Goal: Understand site structure: Understand site structure

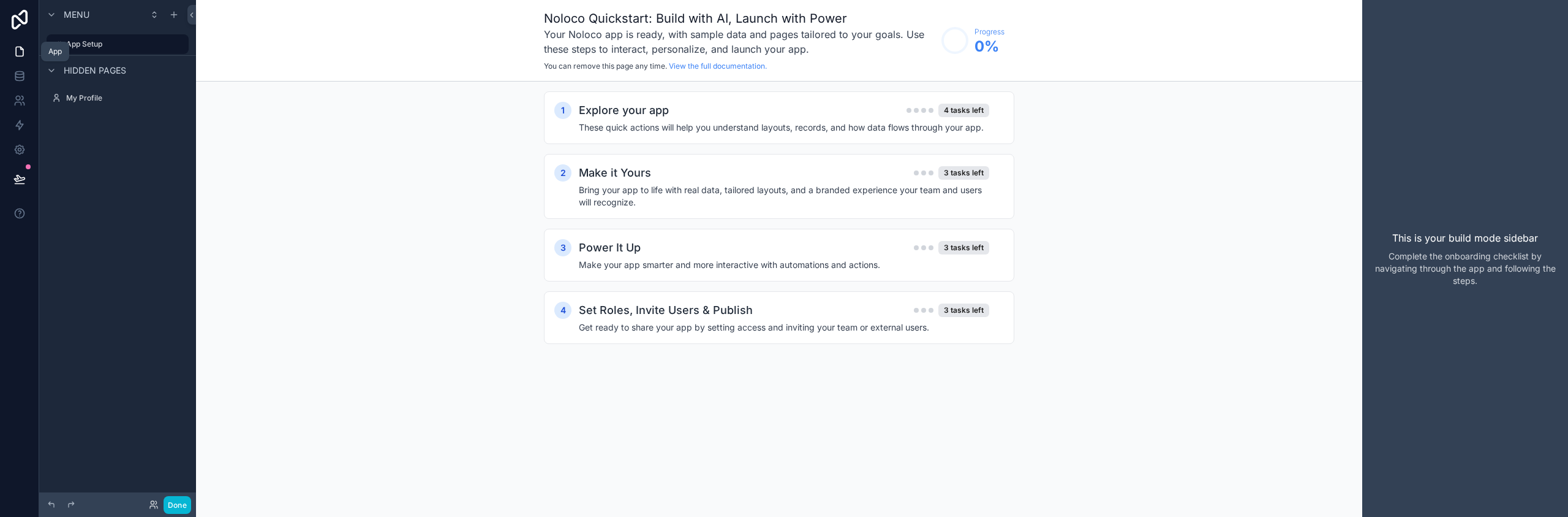
click at [20, 49] on icon at bounding box center [21, 48] width 3 height 3
click at [13, 20] on icon at bounding box center [19, 19] width 16 height 19
click at [20, 51] on icon at bounding box center [19, 51] width 12 height 12
click at [21, 68] on link at bounding box center [19, 76] width 39 height 25
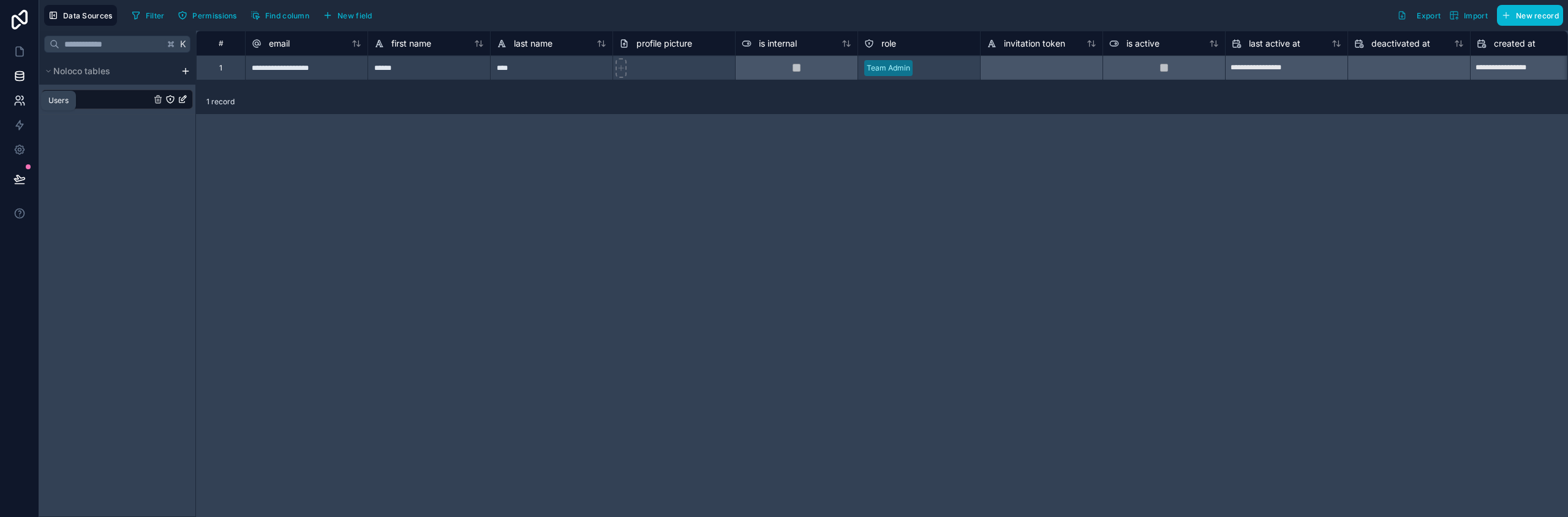
click at [18, 103] on icon at bounding box center [19, 100] width 12 height 12
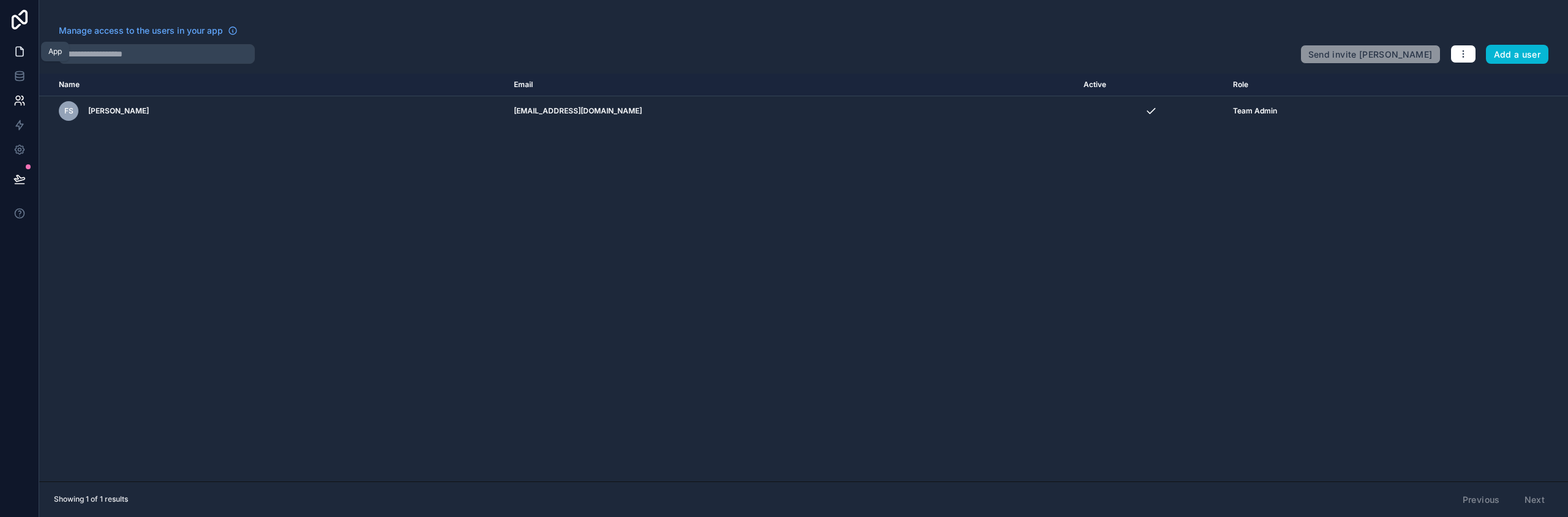
click at [18, 53] on icon at bounding box center [19, 51] width 12 height 12
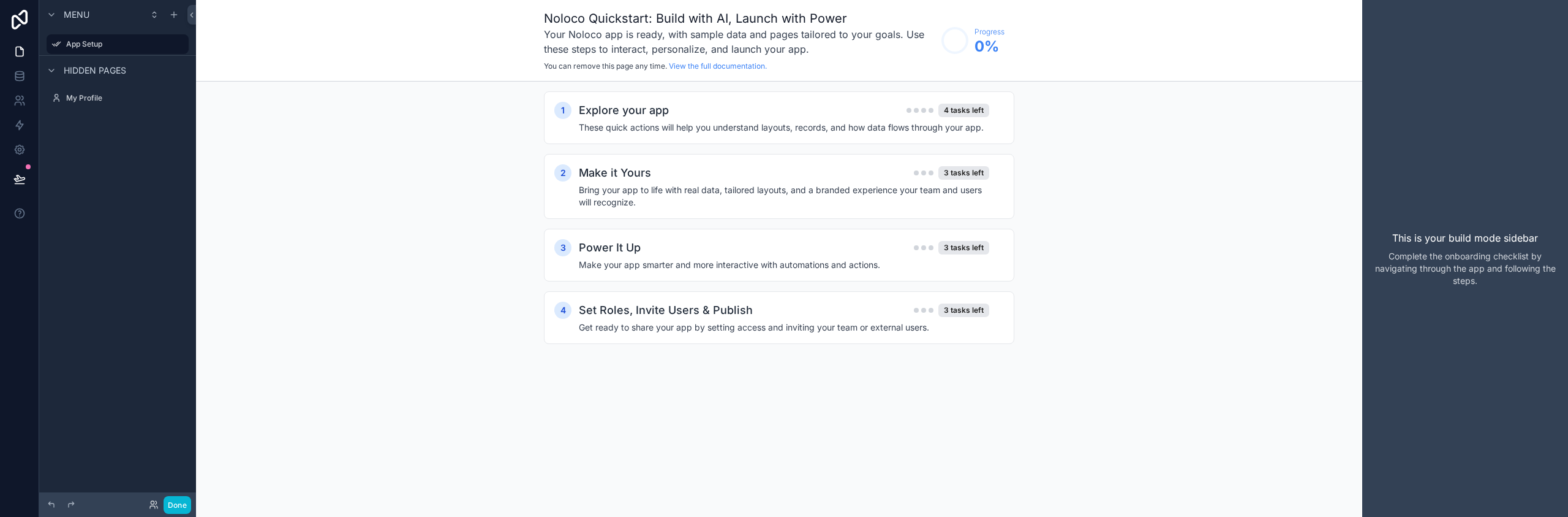
click at [1477, 266] on p "Complete the onboarding checklist by navigating through the app and following t…" at bounding box center [1466, 269] width 186 height 37
click at [760, 125] on h4 "These quick actions will help you understand layouts, records, and how data flo…" at bounding box center [784, 126] width 411 height 12
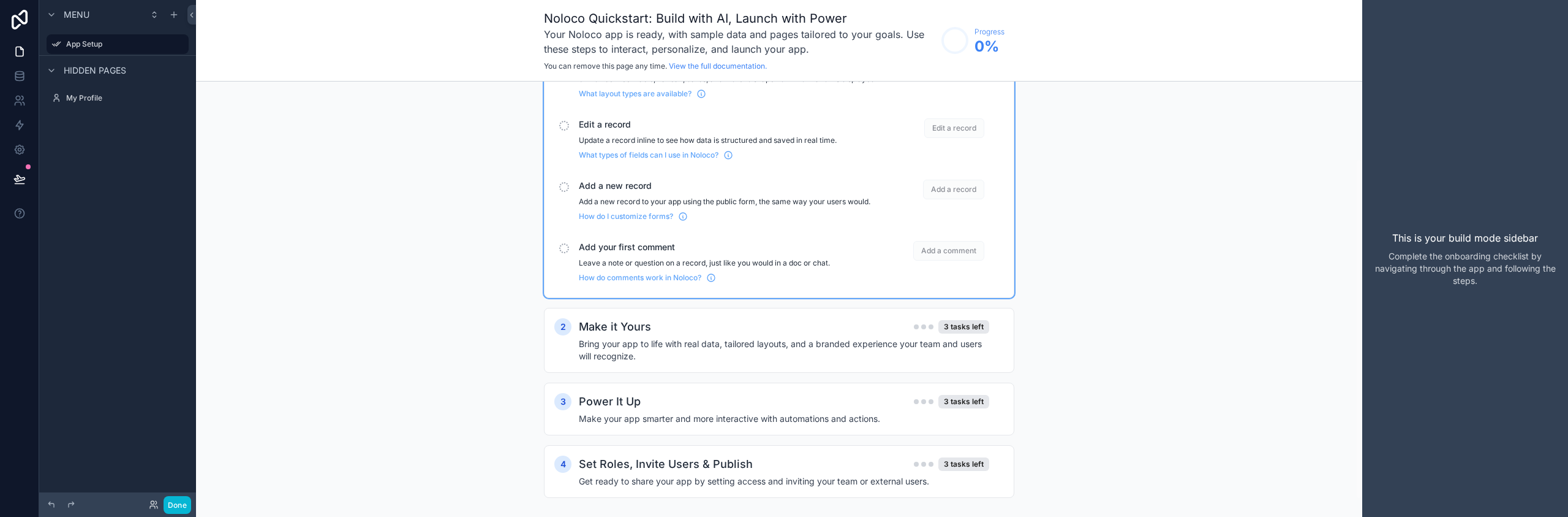
scroll to position [121, 0]
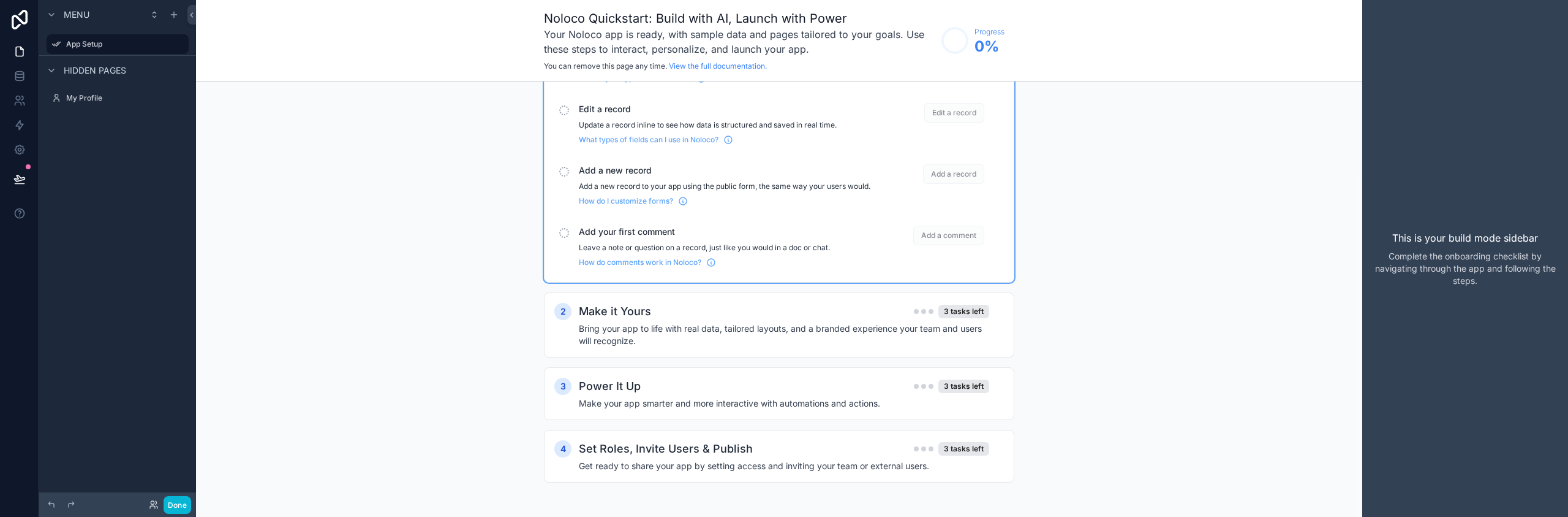
click at [101, 72] on span "Hidden pages" at bounding box center [95, 70] width 63 height 12
click at [78, 89] on div "My Profile" at bounding box center [117, 98] width 138 height 19
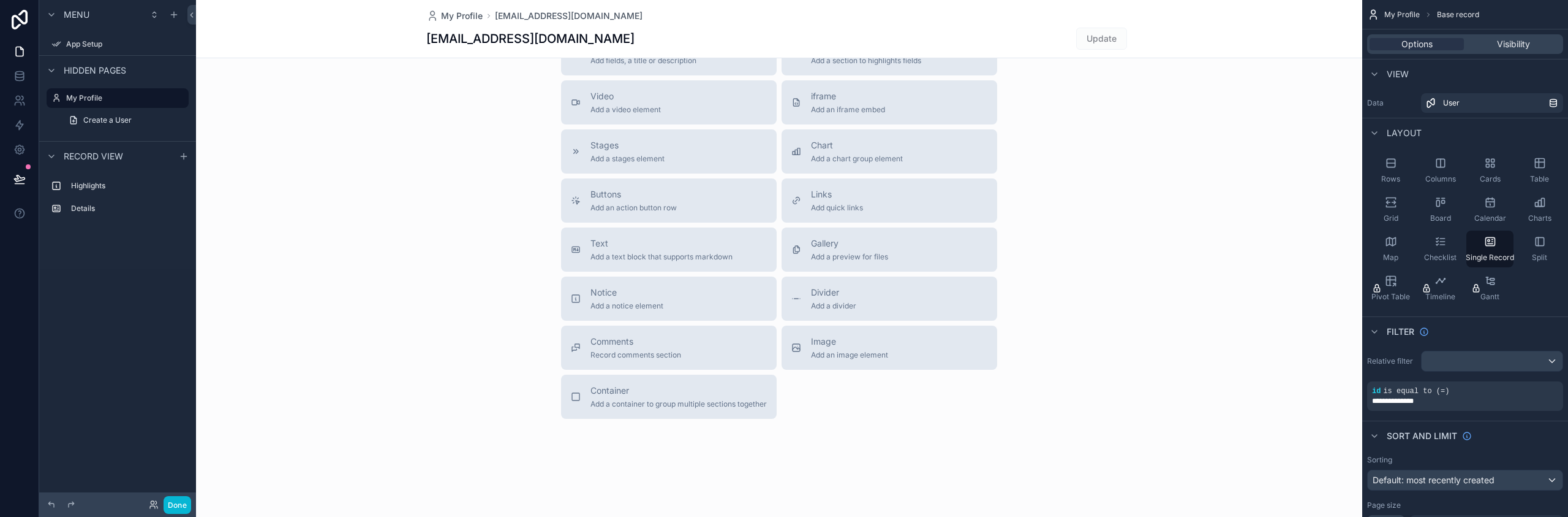
scroll to position [327, 0]
click at [21, 75] on icon at bounding box center [19, 76] width 12 height 12
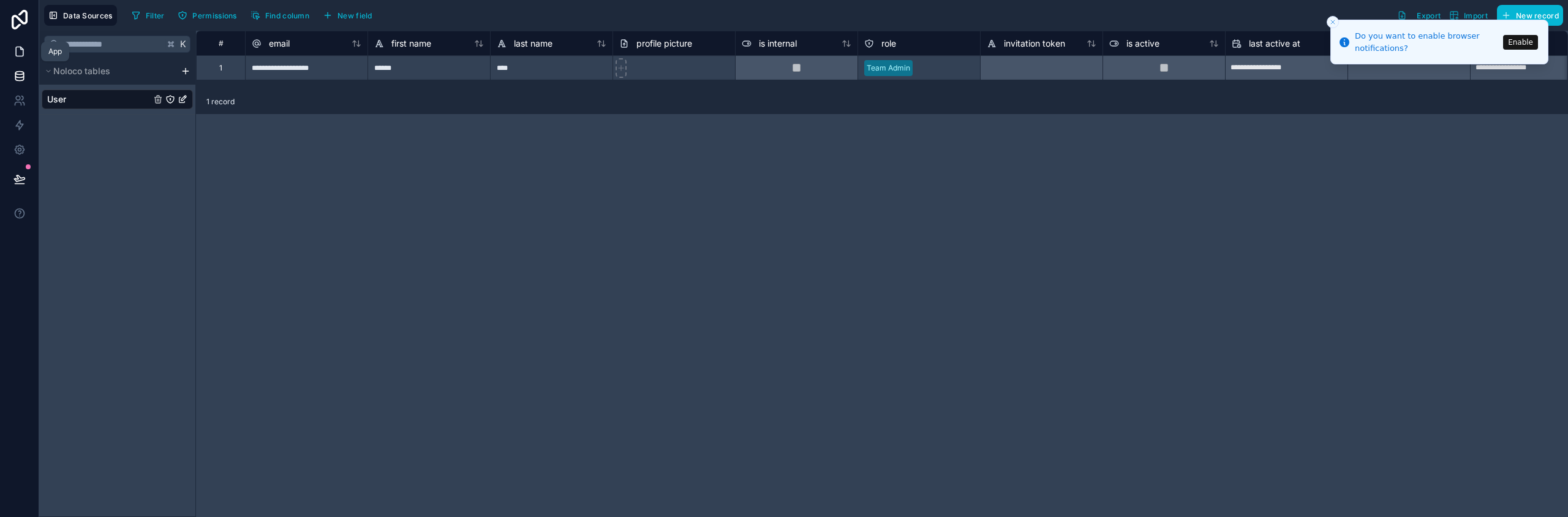
click at [19, 55] on icon at bounding box center [19, 51] width 12 height 12
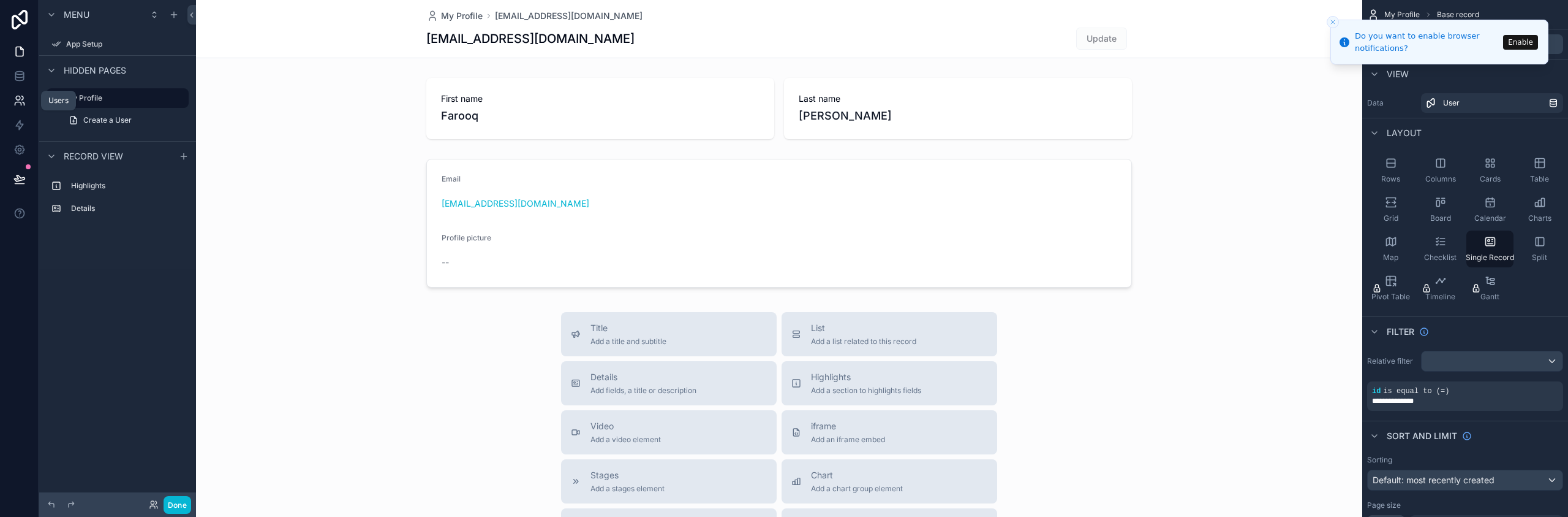
click at [23, 106] on icon at bounding box center [19, 100] width 12 height 12
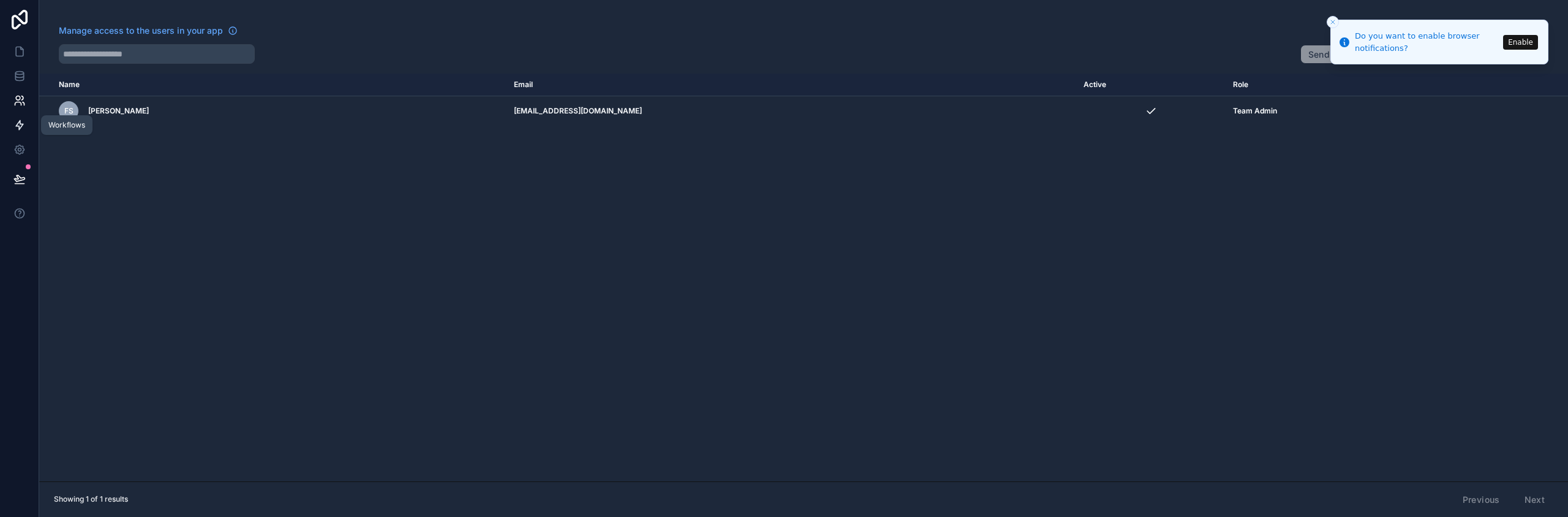
click at [23, 127] on icon at bounding box center [19, 125] width 12 height 12
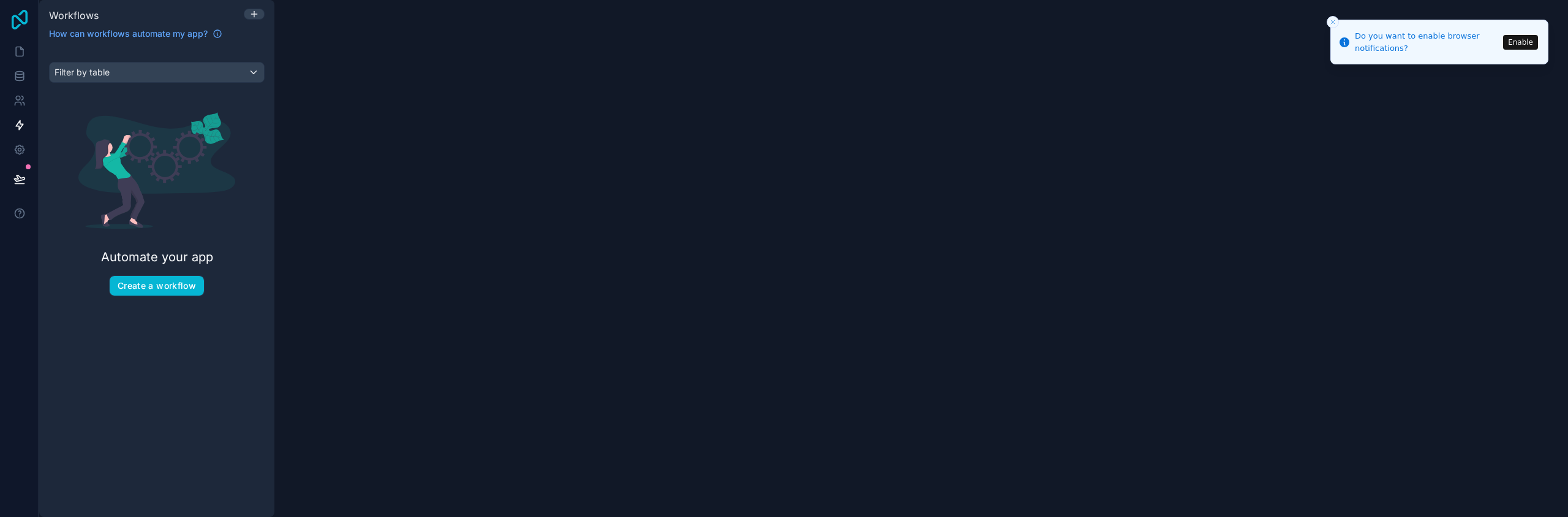
click at [16, 21] on icon at bounding box center [19, 19] width 25 height 19
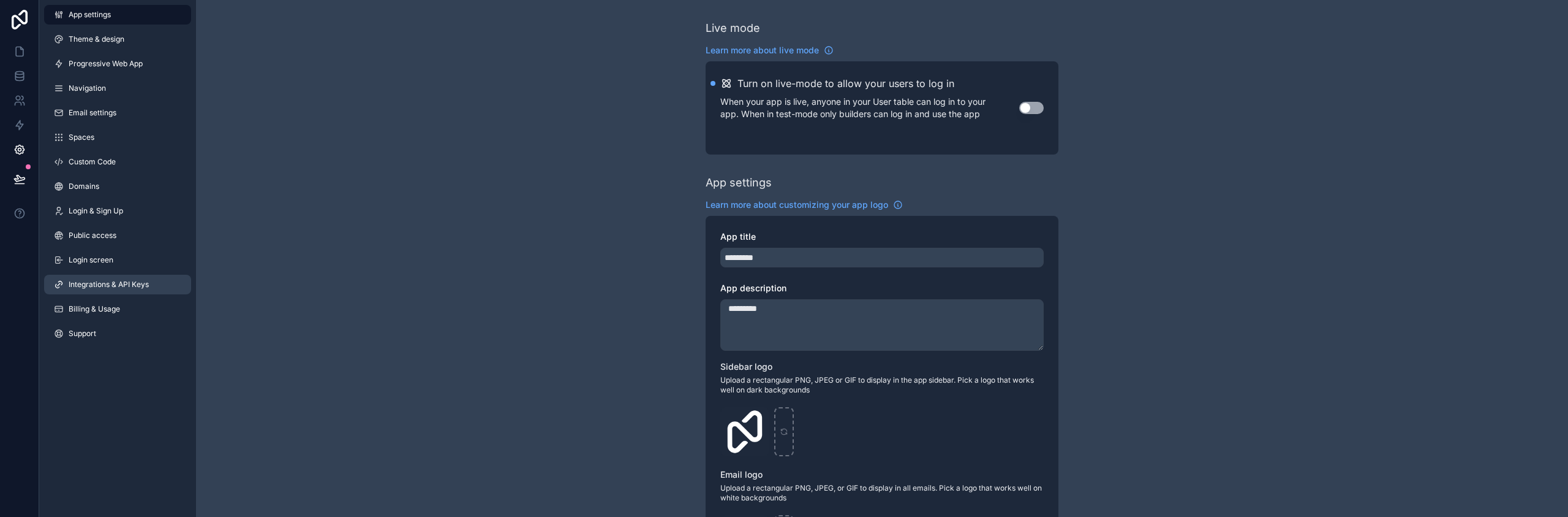
click at [88, 290] on link "Integrations & API Keys" at bounding box center [117, 283] width 147 height 19
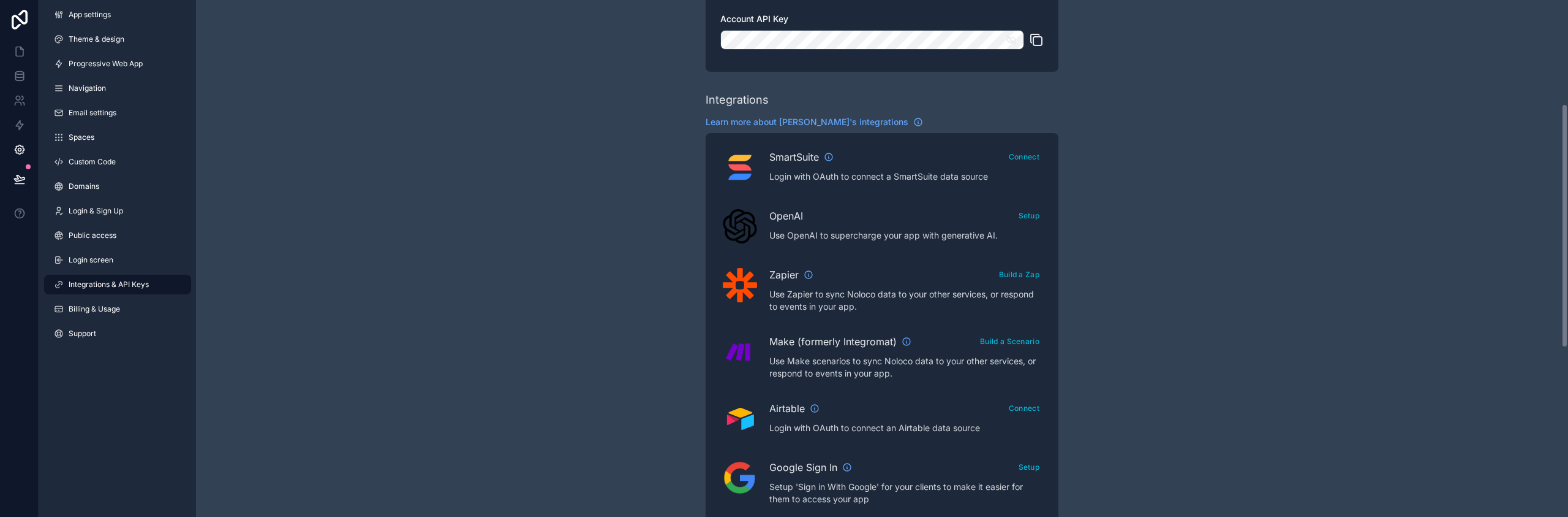
scroll to position [220, 0]
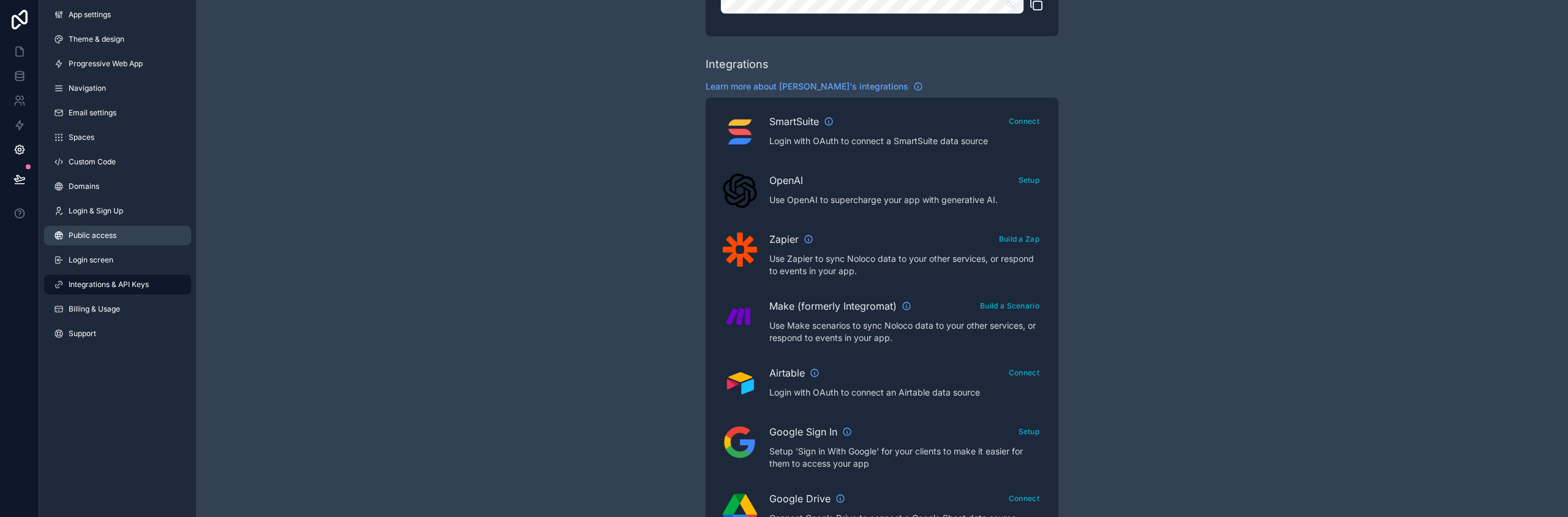
click at [112, 236] on span "Public access" at bounding box center [92, 235] width 48 height 10
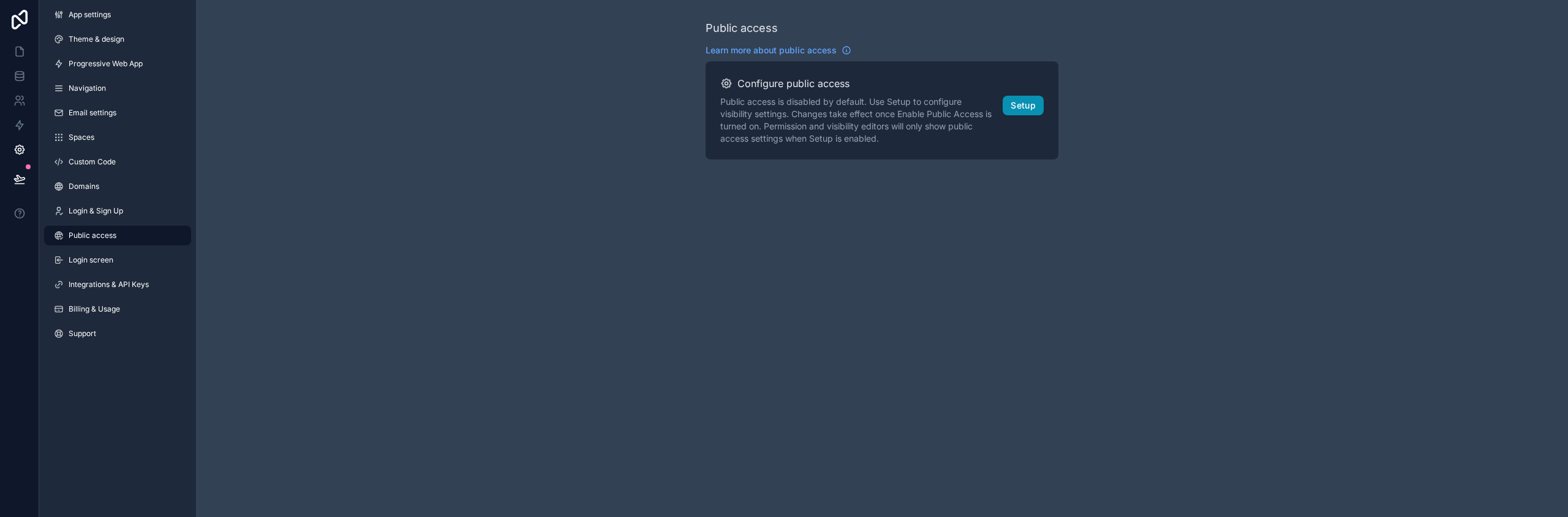
click at [1008, 104] on button "Setup" at bounding box center [1023, 105] width 41 height 19
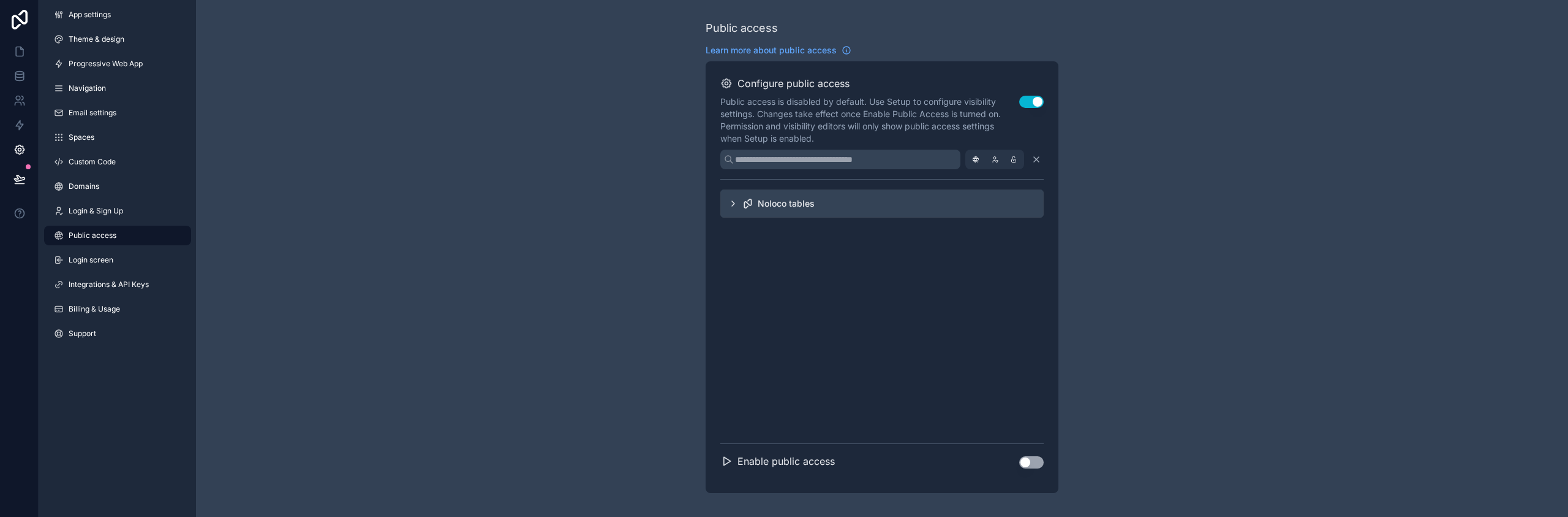
click at [730, 202] on icon "scrollable content" at bounding box center [733, 203] width 10 height 10
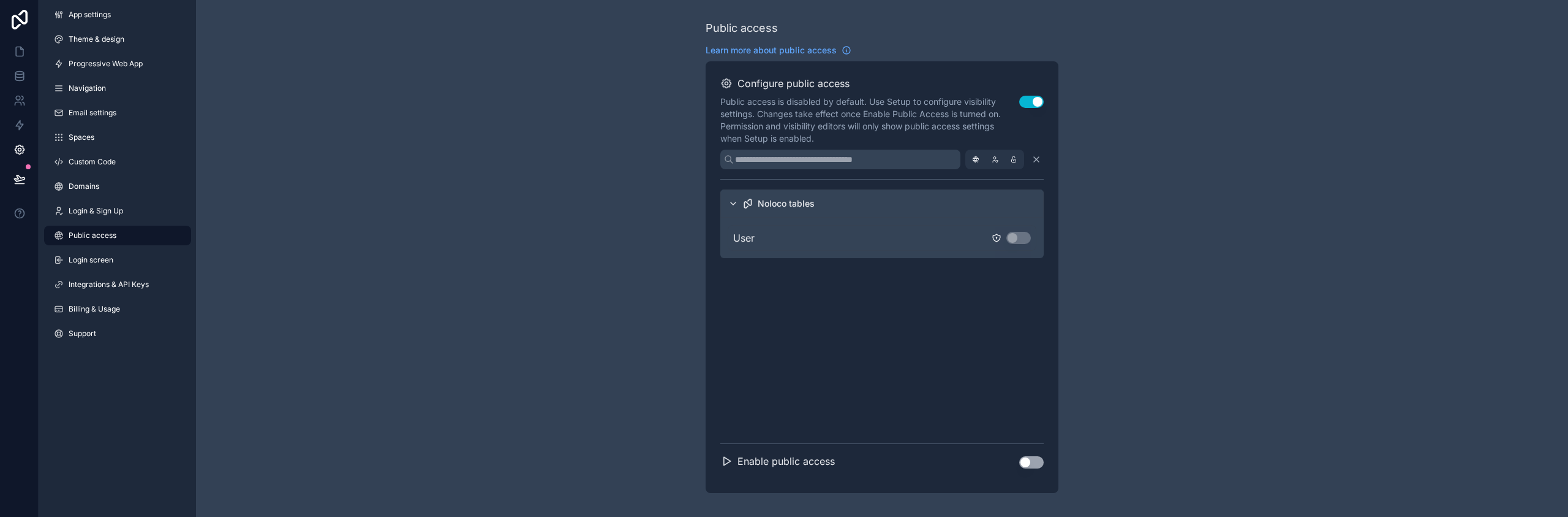
click at [766, 236] on div "User Use setting" at bounding box center [881, 238] width 309 height 26
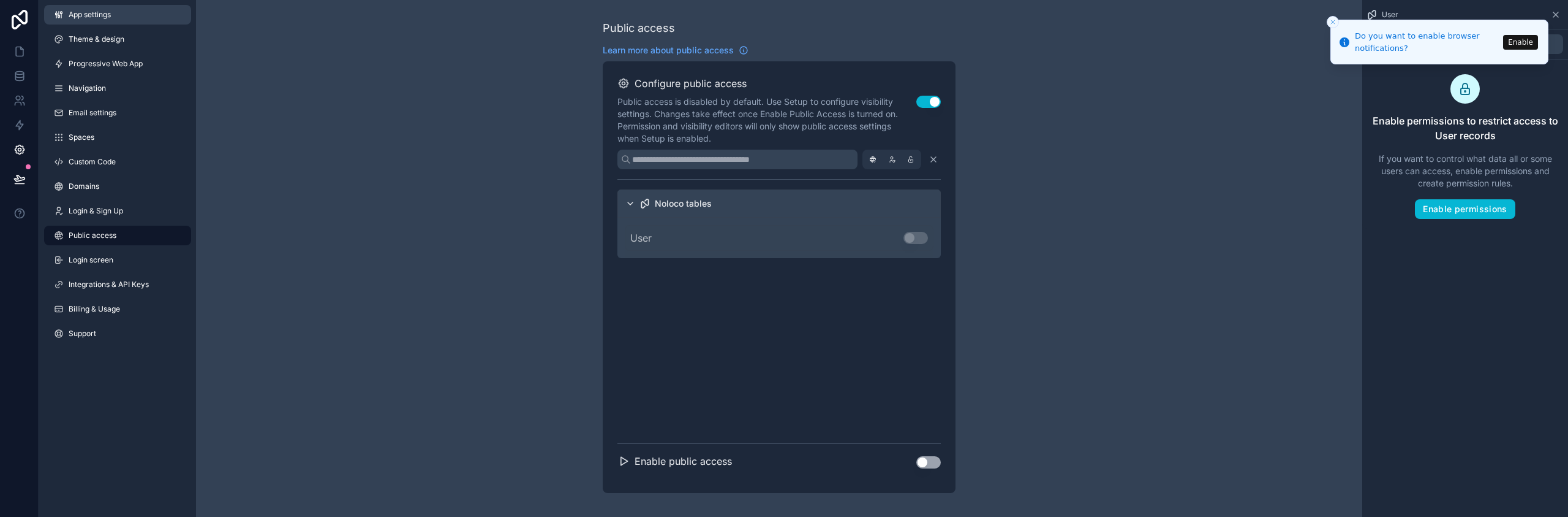
click at [94, 18] on span "App settings" at bounding box center [90, 15] width 42 height 10
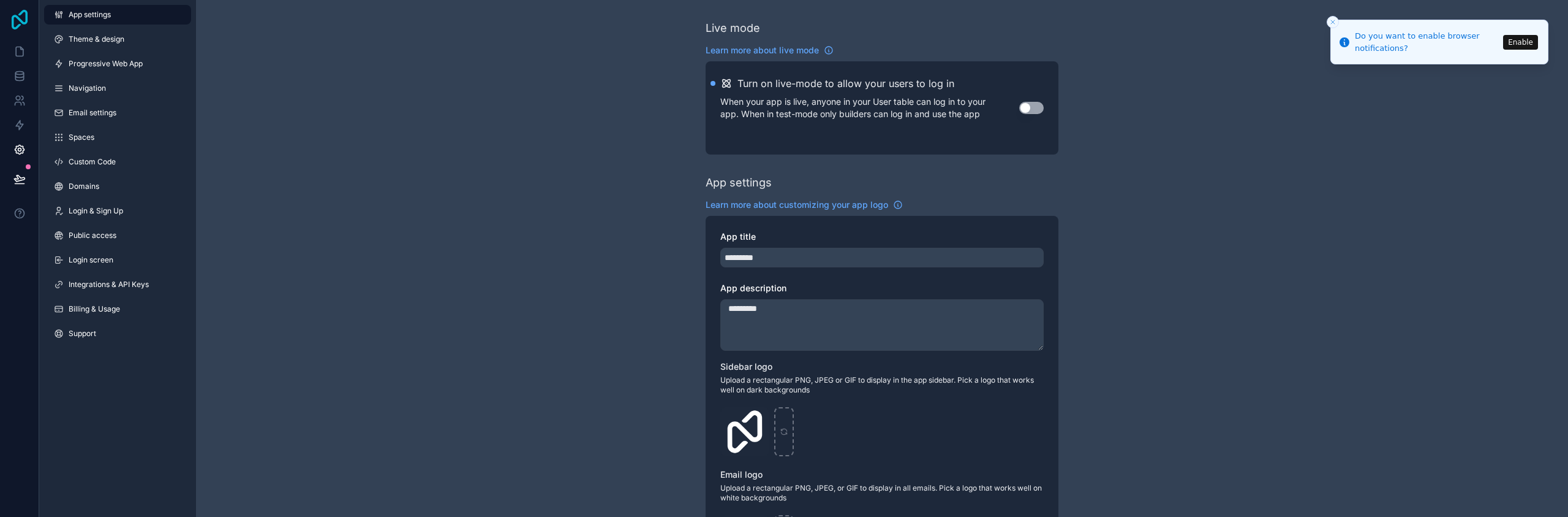
click at [28, 11] on icon at bounding box center [19, 19] width 25 height 19
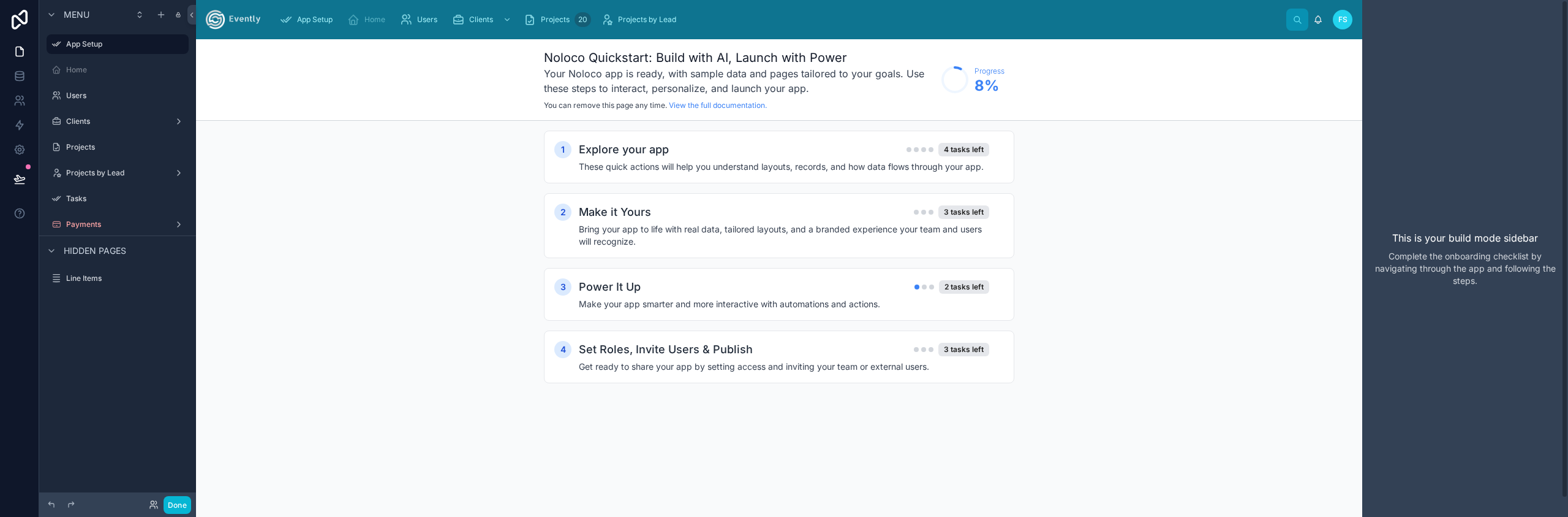
click at [1347, 19] on span "FS" at bounding box center [1343, 19] width 9 height 10
click at [1344, 25] on div "FS" at bounding box center [1342, 19] width 19 height 19
